Goal: Information Seeking & Learning: Learn about a topic

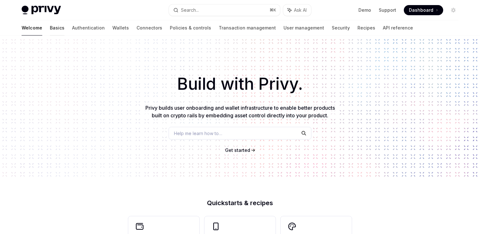
click at [50, 30] on link "Basics" at bounding box center [57, 27] width 15 height 15
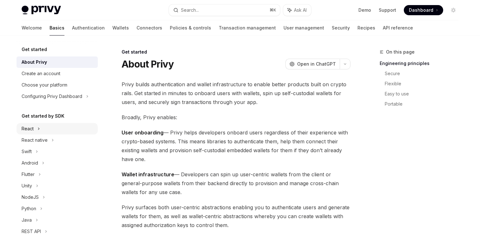
click at [38, 126] on icon at bounding box center [38, 129] width 3 height 8
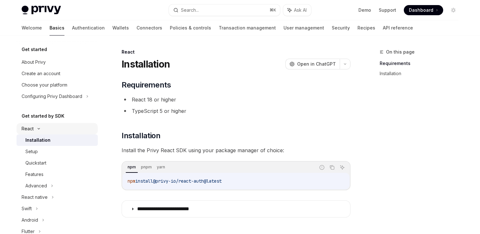
click at [36, 129] on icon at bounding box center [39, 129] width 8 height 3
click at [42, 144] on div "React native" at bounding box center [57, 140] width 81 height 11
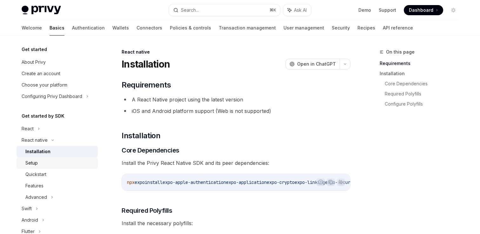
click at [42, 164] on div "Setup" at bounding box center [59, 163] width 69 height 8
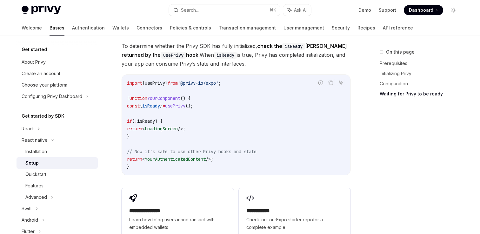
scroll to position [541, 0]
click at [39, 170] on link "Quickstart" at bounding box center [57, 174] width 81 height 11
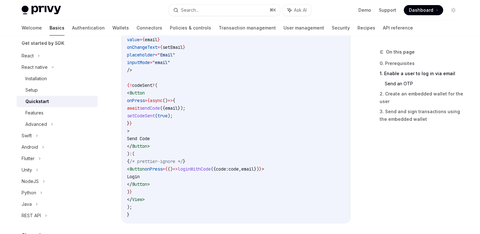
scroll to position [432, 0]
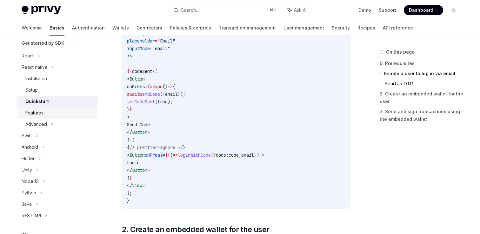
click at [58, 109] on div "Features" at bounding box center [59, 113] width 69 height 8
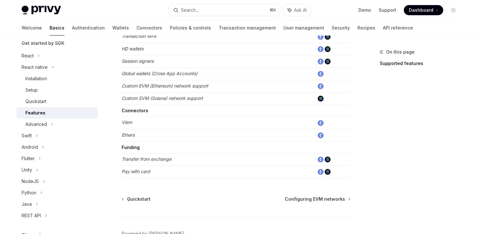
scroll to position [327, 0]
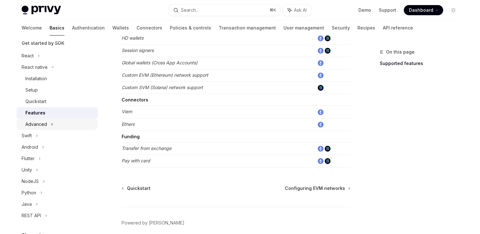
click at [47, 123] on div "Advanced" at bounding box center [57, 124] width 81 height 11
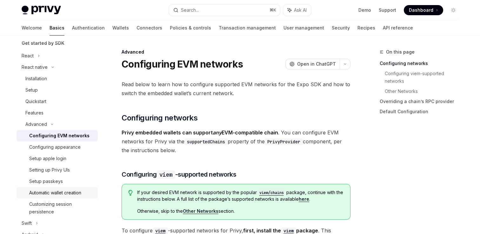
click at [64, 192] on div "Automatic wallet creation" at bounding box center [55, 193] width 52 height 8
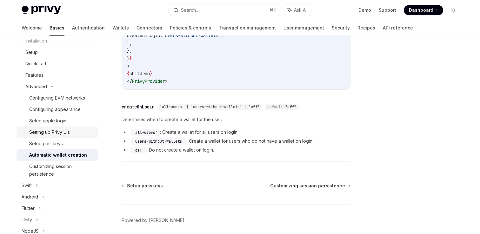
scroll to position [117, 0]
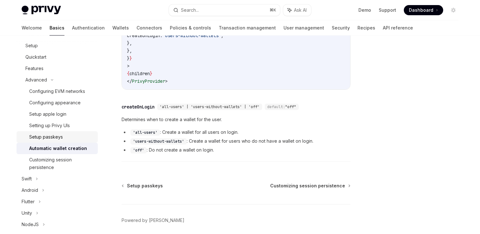
click at [58, 139] on div "Setup passkeys" at bounding box center [46, 137] width 34 height 8
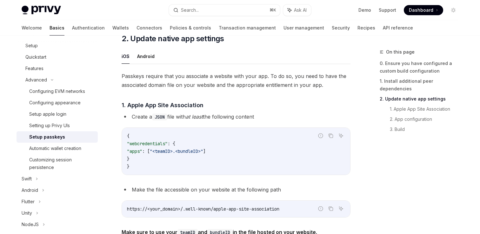
scroll to position [181, 0]
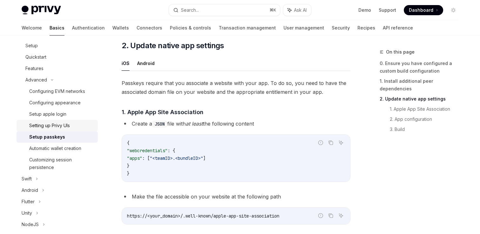
click at [78, 125] on div "Setting up Privy UIs" at bounding box center [61, 126] width 65 height 8
type textarea "*"
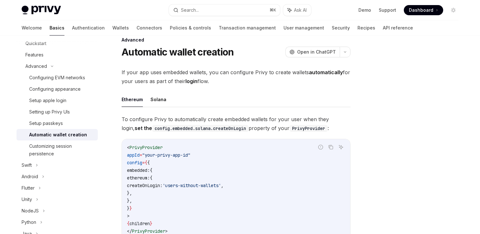
scroll to position [11, 0]
click at [79, 126] on div "Setup passkeys" at bounding box center [61, 124] width 65 height 8
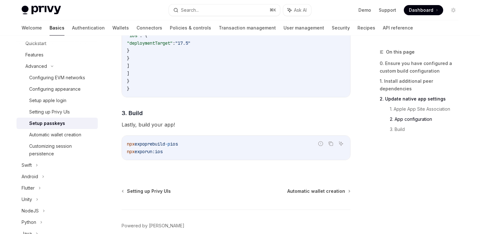
scroll to position [529, 0]
click at [73, 147] on div "Customizing session persistence" at bounding box center [61, 150] width 65 height 15
type textarea "*"
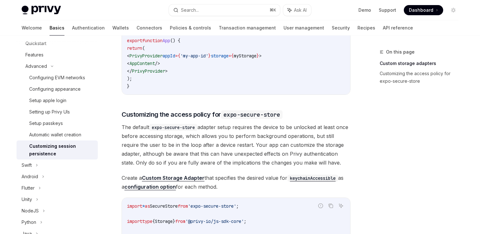
scroll to position [225, 0]
